Goal: Check status: Check status

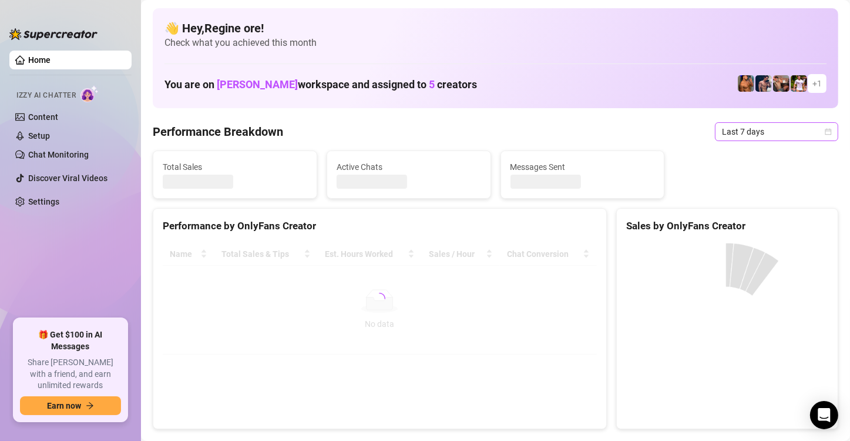
click at [754, 136] on span "Last 7 days" at bounding box center [776, 132] width 109 height 18
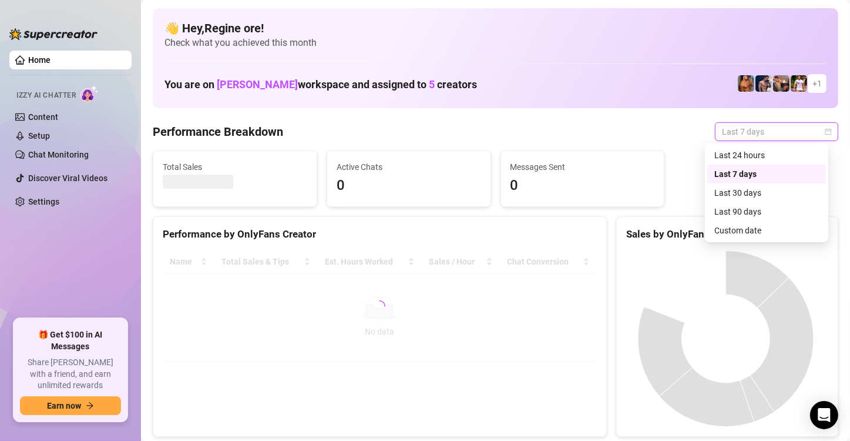
click at [721, 229] on div "Custom date" at bounding box center [767, 230] width 105 height 13
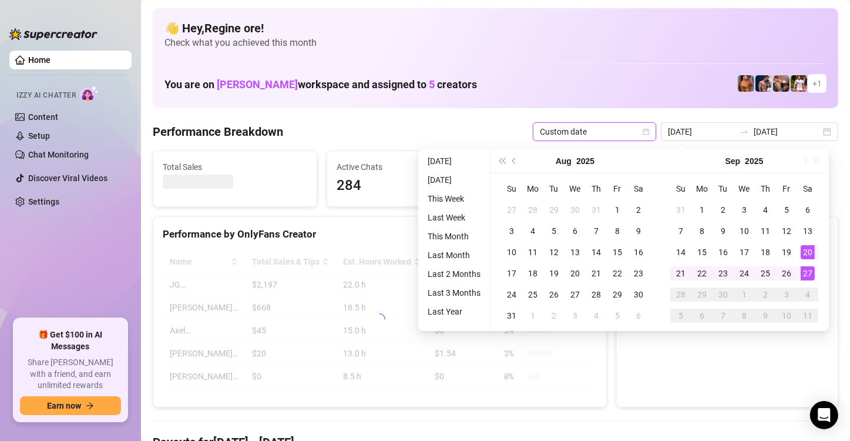
click at [807, 276] on div "27" at bounding box center [808, 273] width 14 height 14
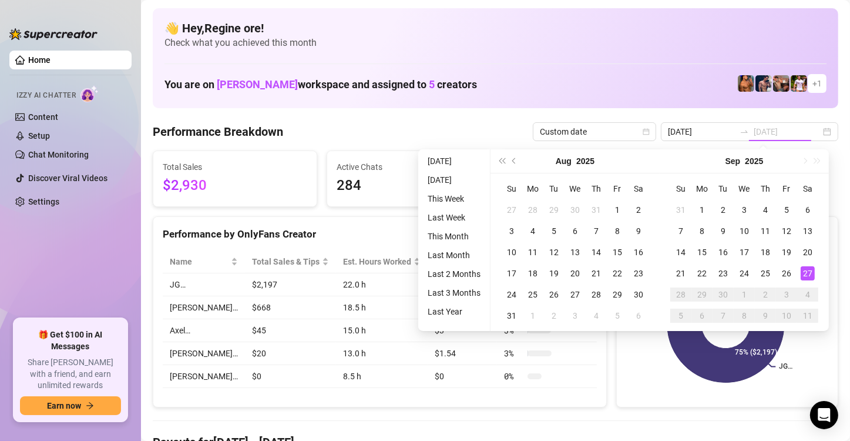
click at [807, 270] on div "27" at bounding box center [808, 273] width 14 height 14
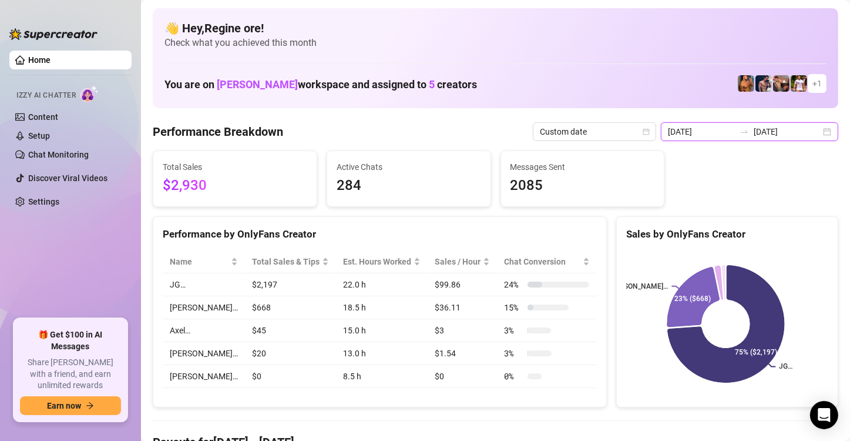
click at [699, 134] on input "[DATE]" at bounding box center [701, 131] width 67 height 13
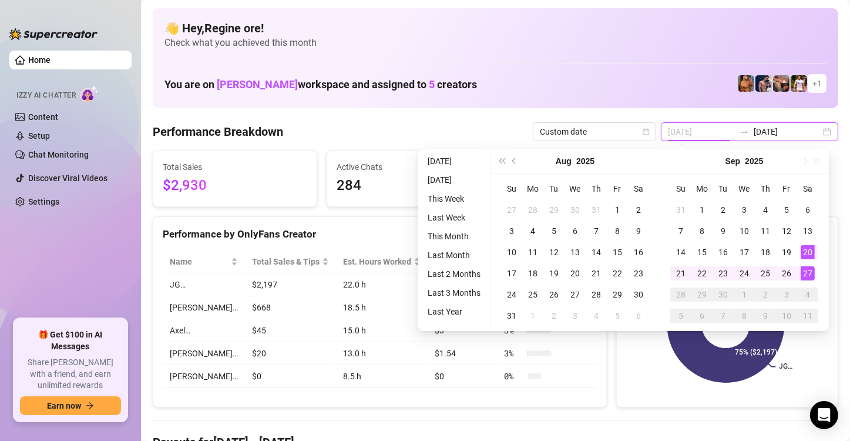
type input "[DATE]"
click at [803, 273] on div "27" at bounding box center [808, 273] width 14 height 14
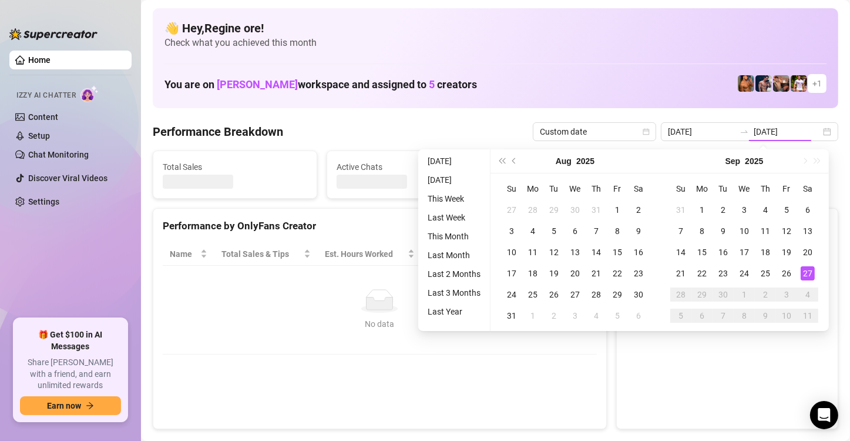
type input "[DATE]"
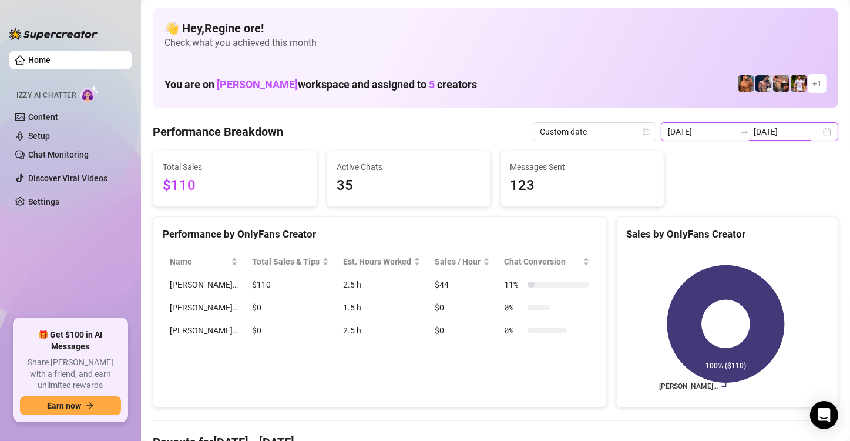
click at [702, 127] on input "[DATE]" at bounding box center [701, 131] width 67 height 13
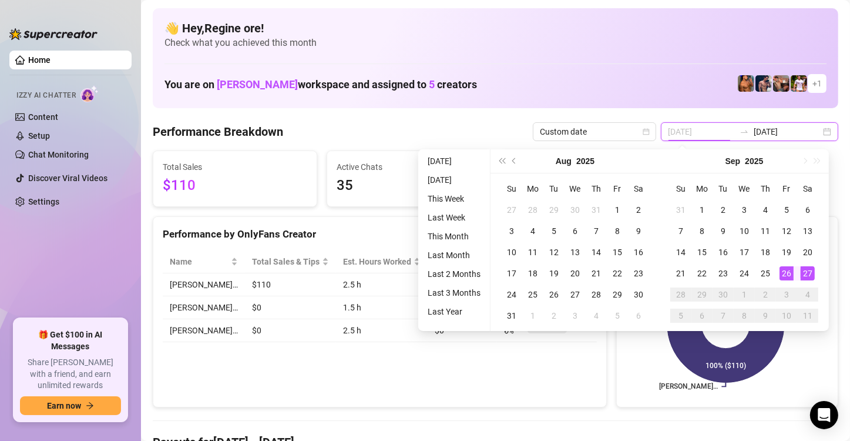
type input "[DATE]"
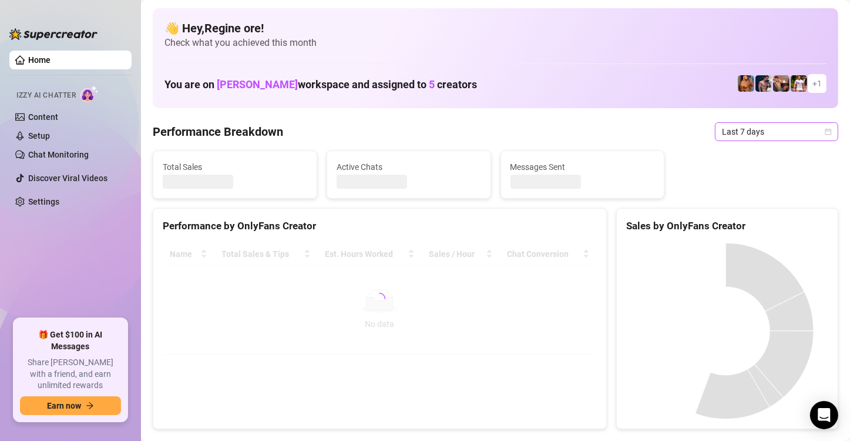
click at [789, 132] on span "Last 7 days" at bounding box center [776, 132] width 109 height 18
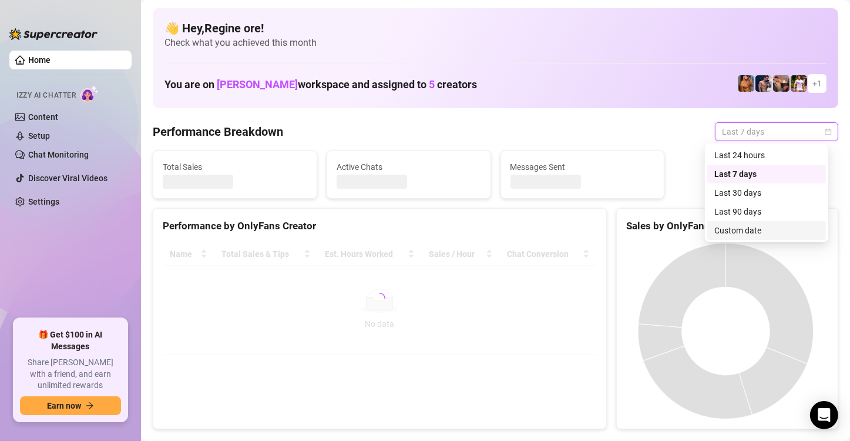
click at [753, 232] on div "Custom date" at bounding box center [767, 230] width 105 height 13
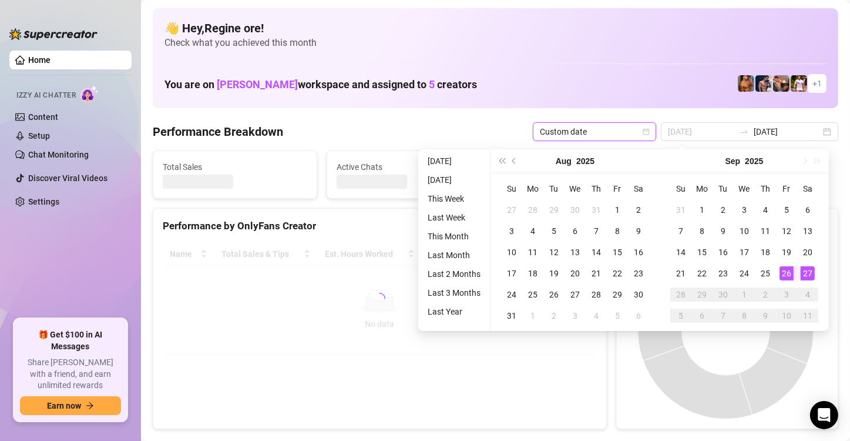
type input "[DATE]"
click at [806, 273] on div "27" at bounding box center [808, 273] width 14 height 14
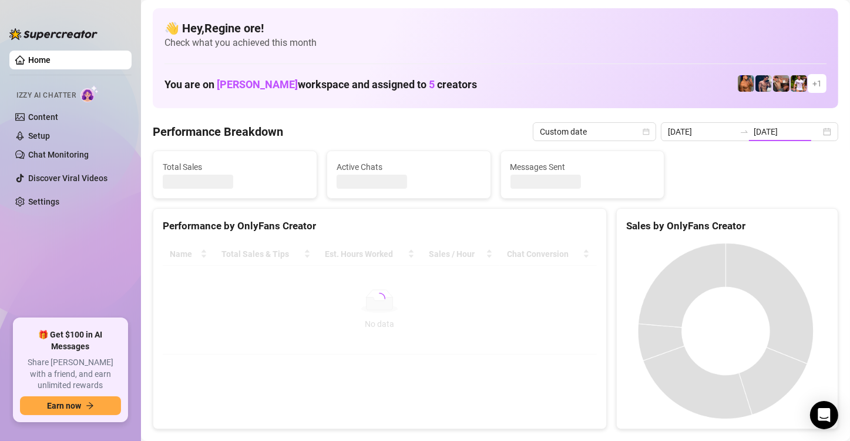
type input "[DATE]"
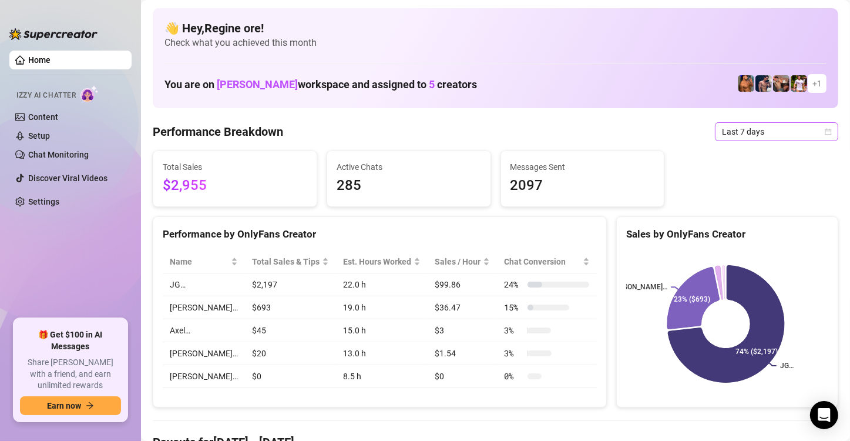
click at [761, 130] on span "Last 7 days" at bounding box center [776, 132] width 109 height 18
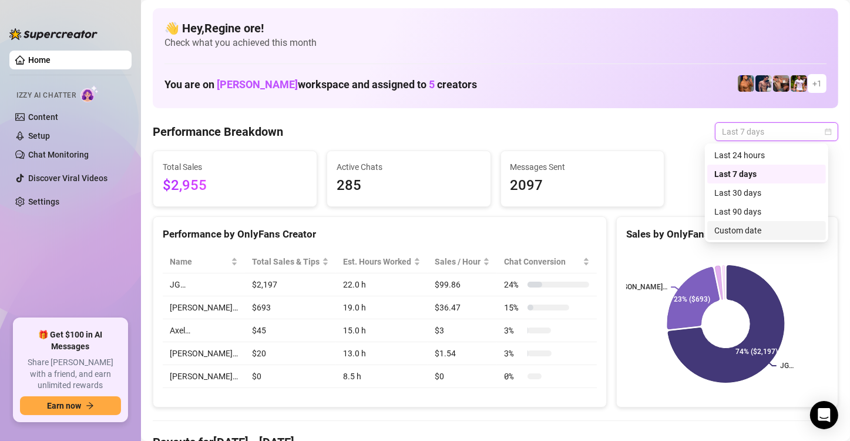
click at [756, 227] on div "Custom date" at bounding box center [767, 230] width 105 height 13
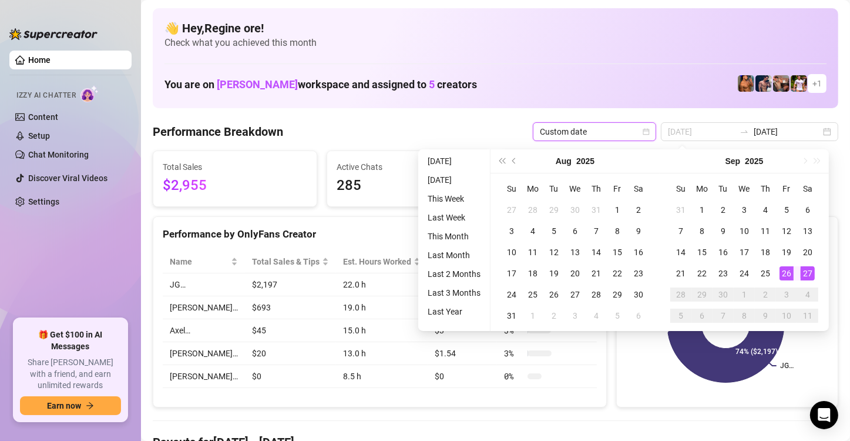
type input "[DATE]"
click at [807, 273] on div "27" at bounding box center [808, 273] width 14 height 14
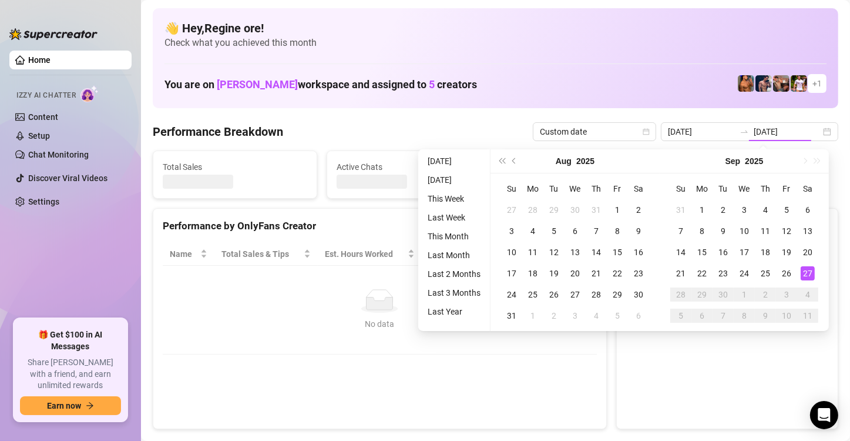
type input "[DATE]"
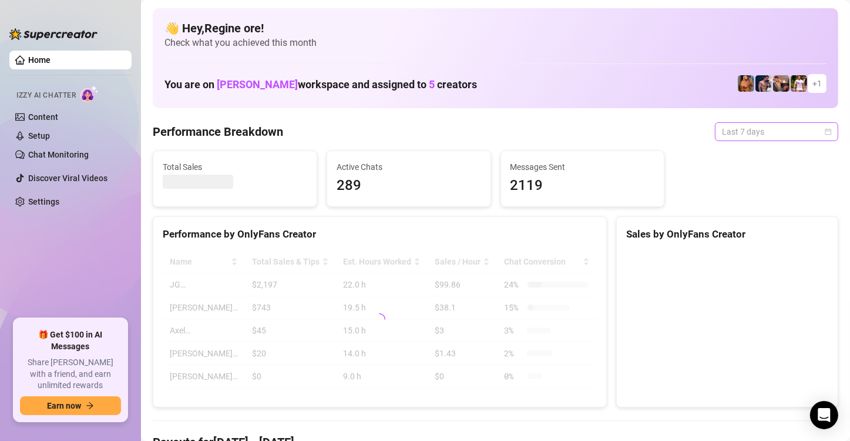
click at [756, 134] on span "Last 7 days" at bounding box center [776, 132] width 109 height 18
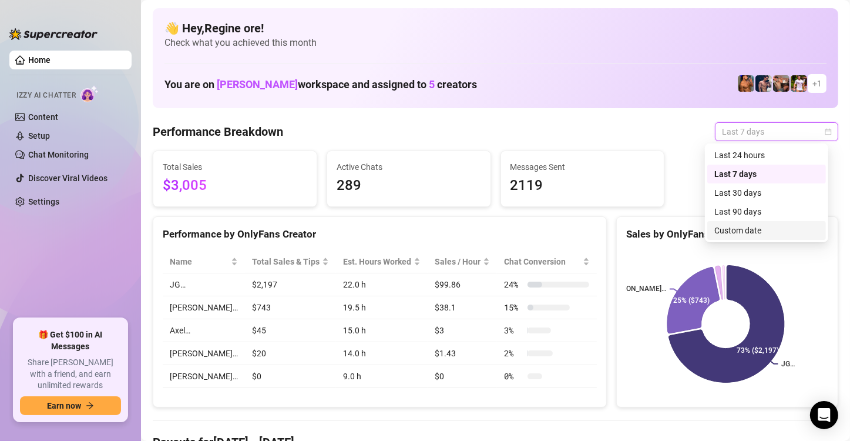
click at [732, 233] on div "Custom date" at bounding box center [767, 230] width 105 height 13
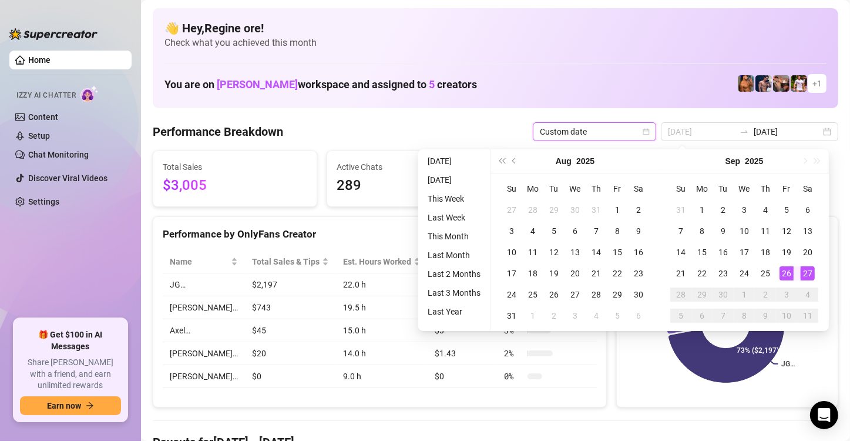
type input "[DATE]"
click at [808, 275] on div "27" at bounding box center [808, 273] width 14 height 14
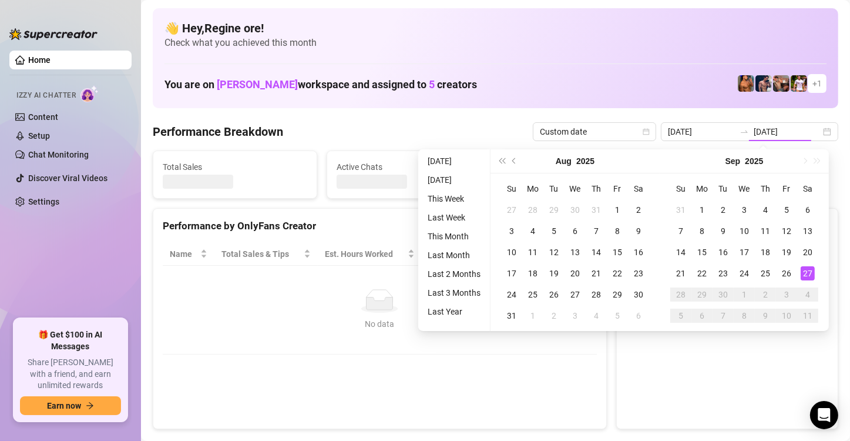
type input "[DATE]"
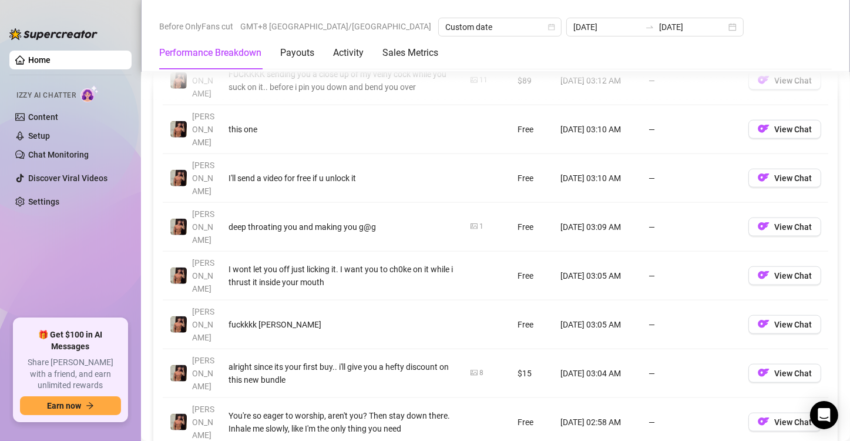
scroll to position [1528, 0]
